Goal: Task Accomplishment & Management: Manage account settings

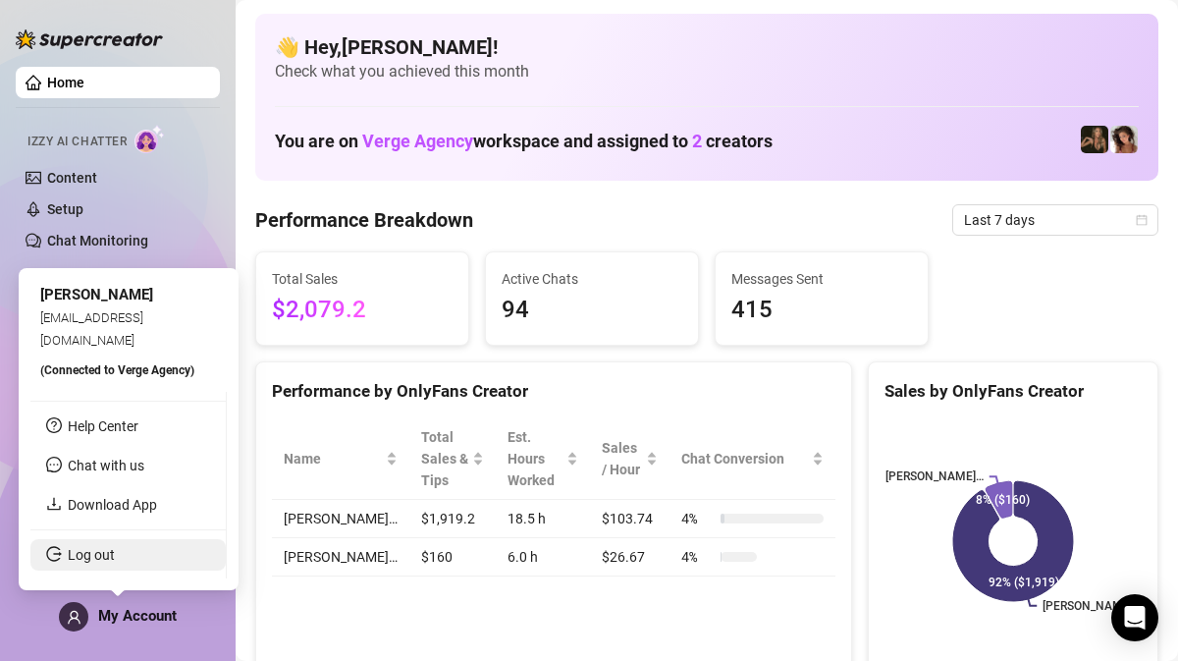
click at [95, 559] on link "Log out" at bounding box center [91, 555] width 47 height 16
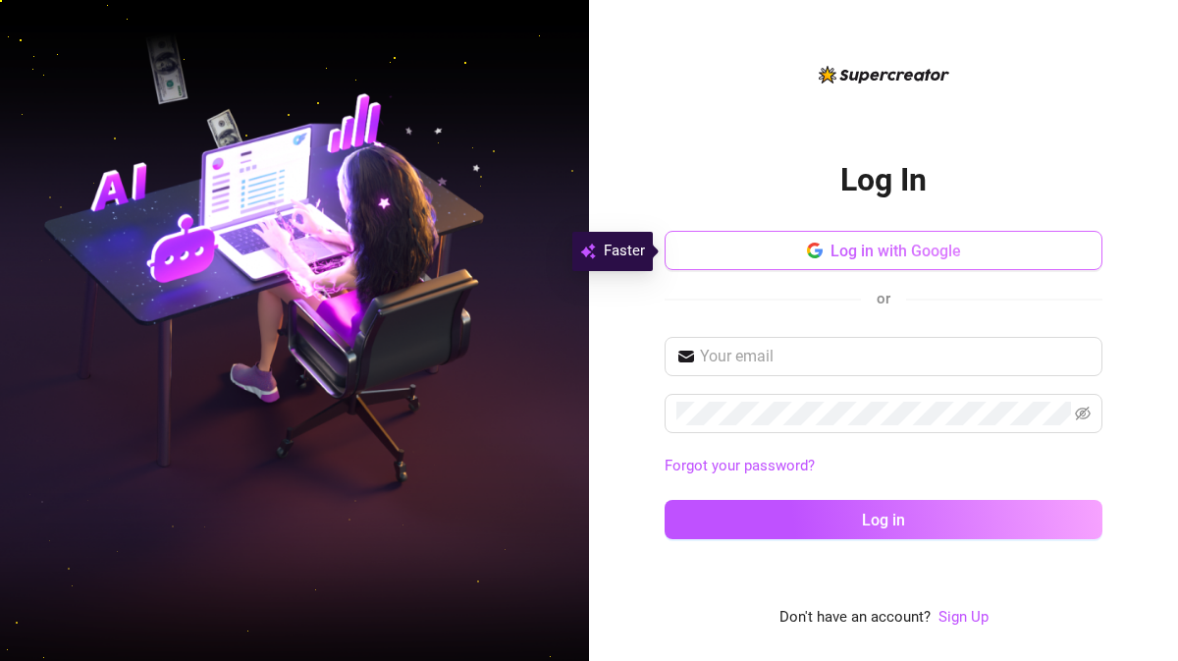
click at [804, 255] on button "Log in with Google" at bounding box center [883, 250] width 438 height 39
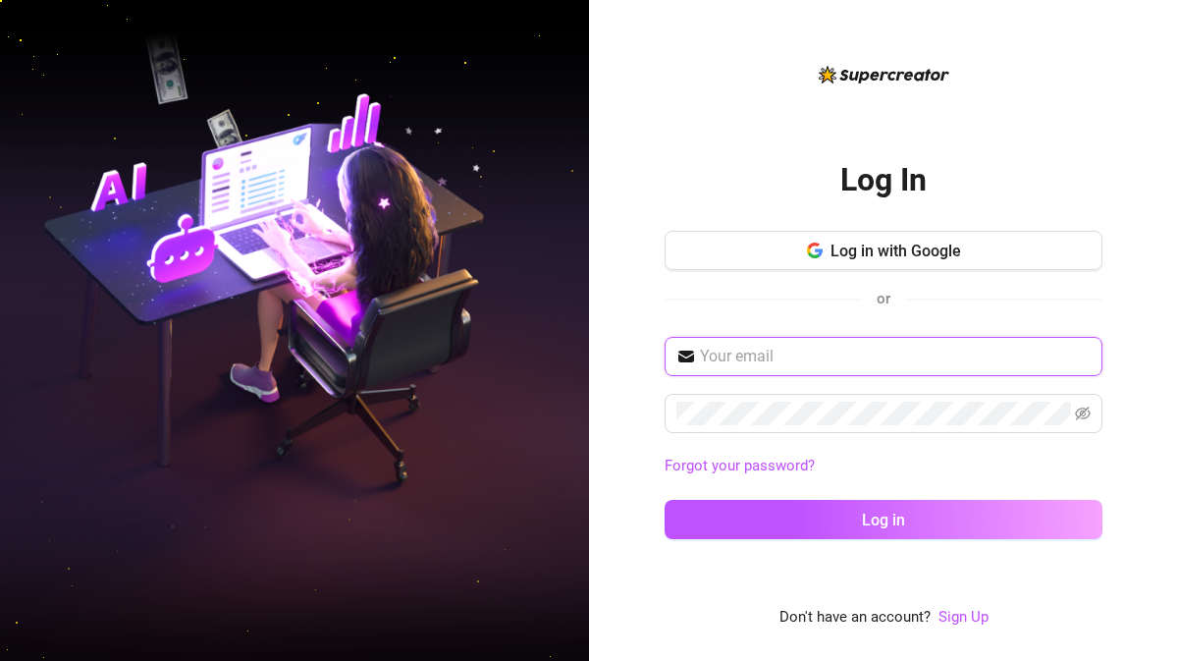
click at [724, 360] on input "text" at bounding box center [895, 356] width 391 height 24
type input "[EMAIL_ADDRESS][DOMAIN_NAME]"
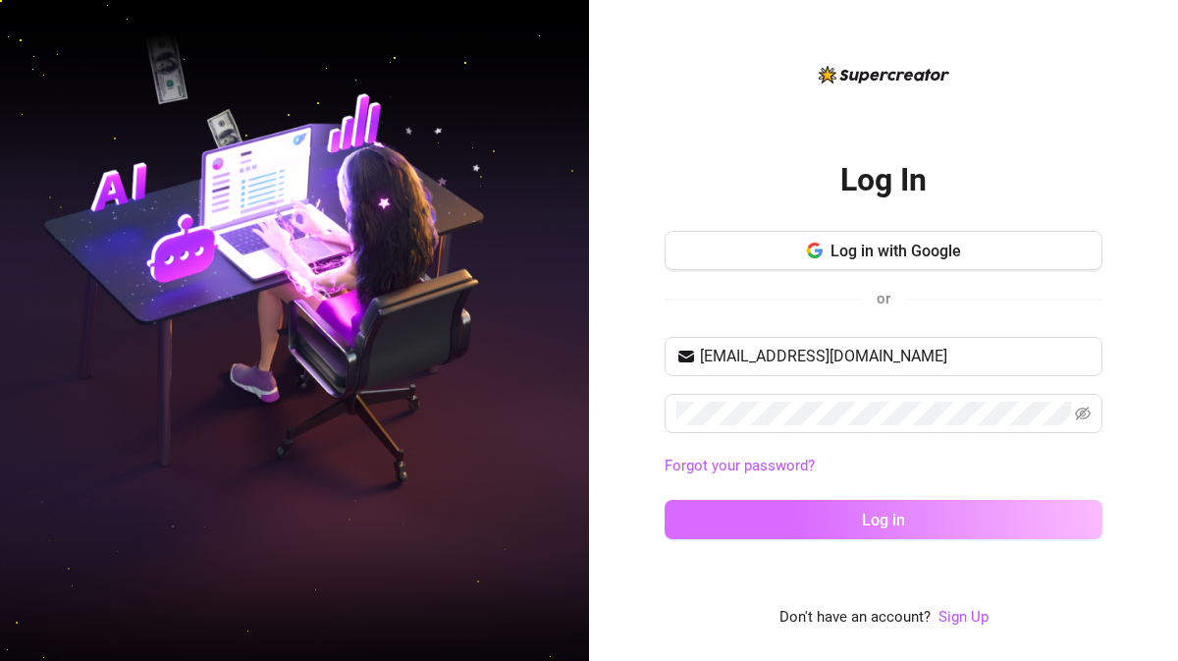
click at [888, 505] on button "Log in" at bounding box center [883, 519] width 438 height 39
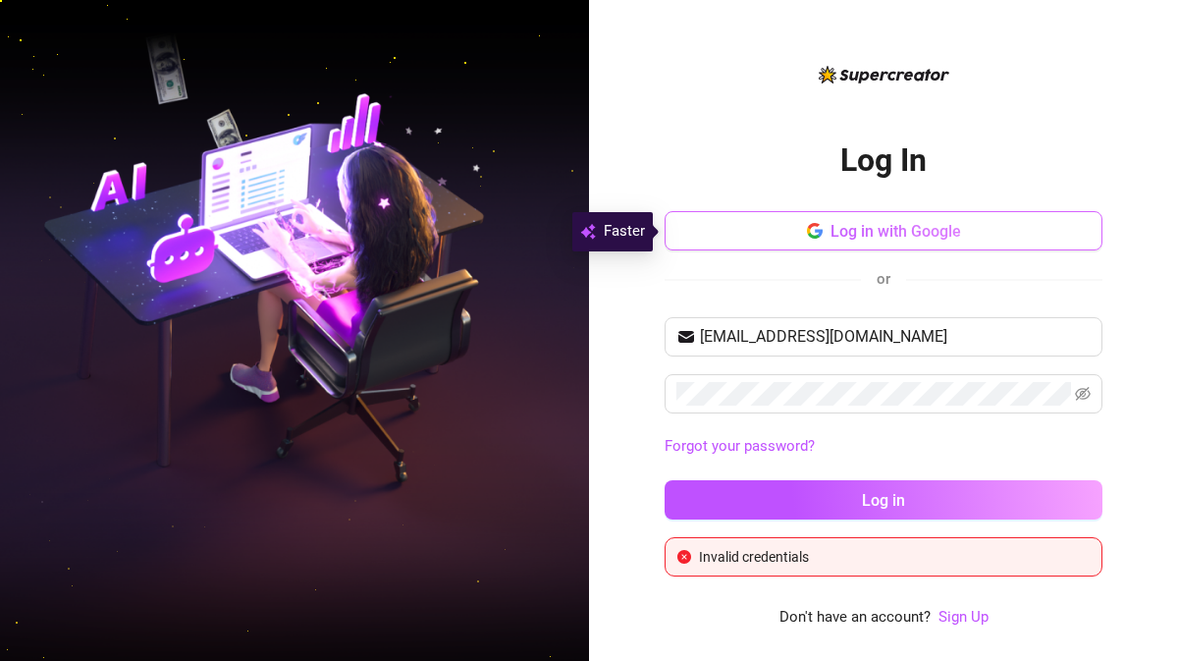
click at [853, 237] on span "Log in with Google" at bounding box center [895, 231] width 131 height 19
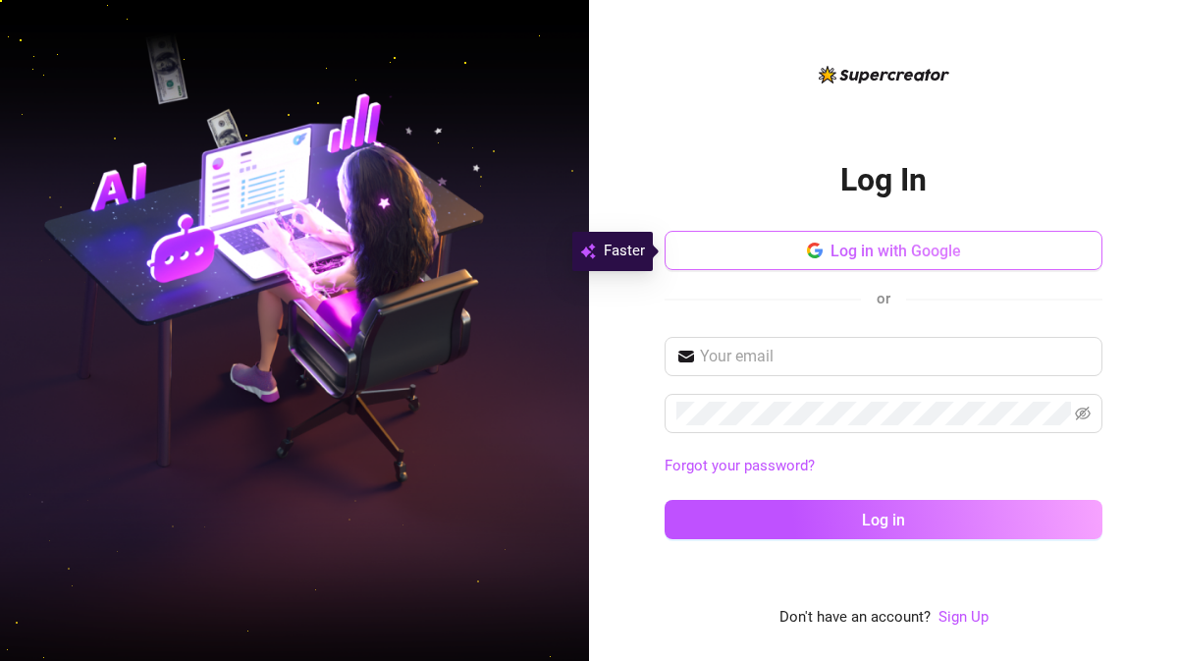
click at [796, 258] on button "Log in with Google" at bounding box center [883, 250] width 438 height 39
